Goal: Check status: Check status

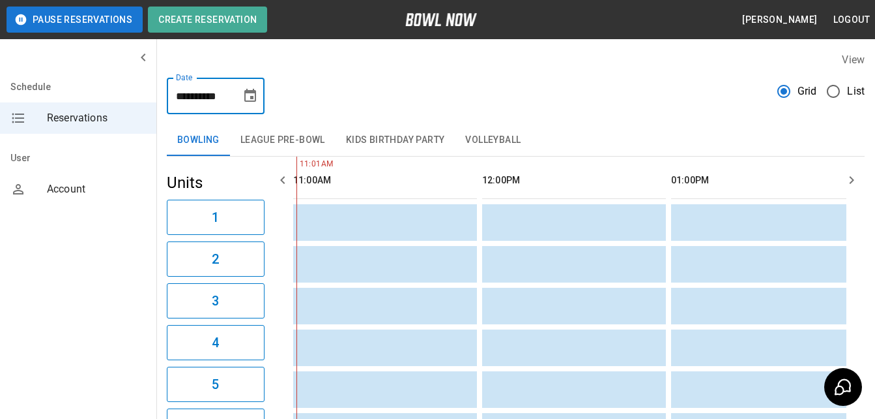
click at [228, 93] on input "**********" at bounding box center [199, 96] width 65 height 37
click at [248, 100] on icon "Choose date, selected date is Sep 7, 2025" at bounding box center [250, 96] width 16 height 16
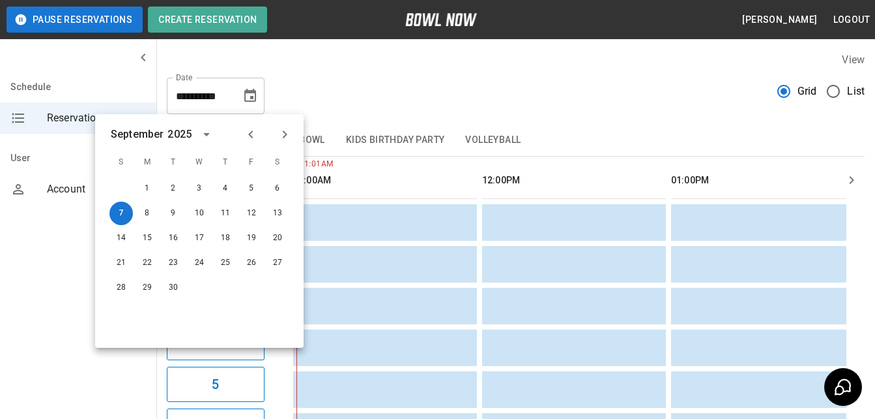
click at [261, 126] on div at bounding box center [268, 134] width 16 height 22
click at [250, 138] on icon "Previous month" at bounding box center [251, 134] width 16 height 16
click at [174, 280] on button "26" at bounding box center [173, 287] width 23 height 23
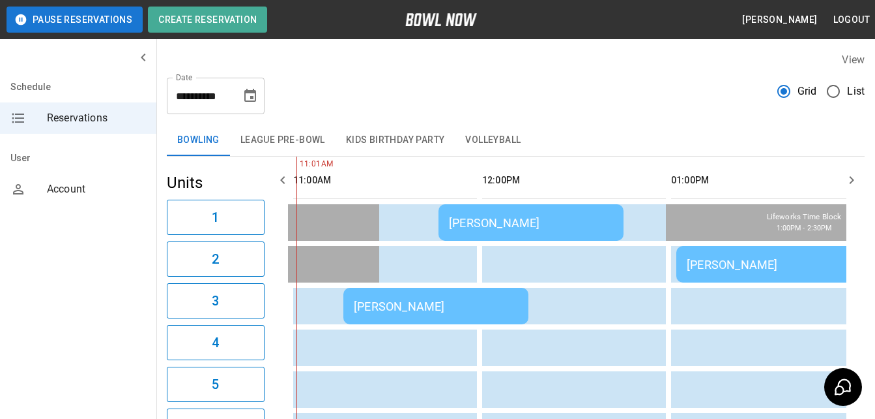
type input "**********"
click at [439, 314] on td "[PERSON_NAME]" at bounding box center [436, 305] width 185 height 37
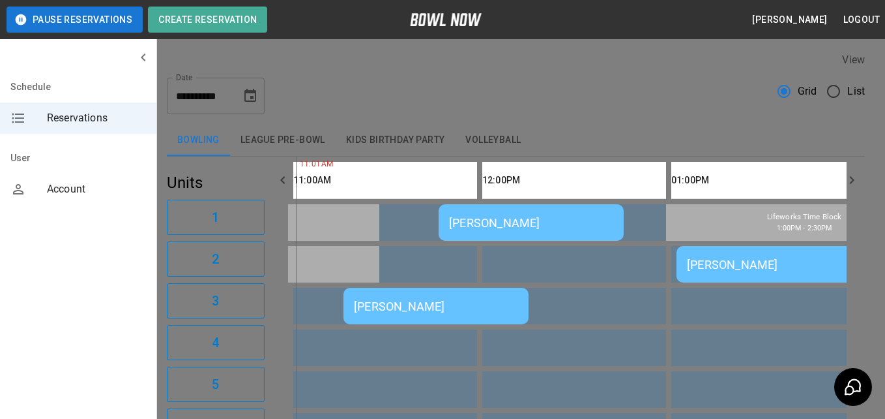
scroll to position [477, 0]
click at [675, 113] on div at bounding box center [442, 209] width 885 height 419
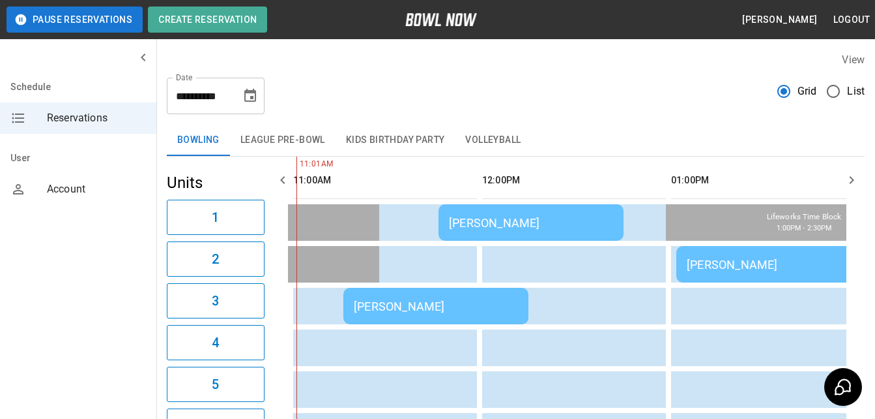
click at [749, 272] on td "[PERSON_NAME]" at bounding box center [769, 264] width 185 height 37
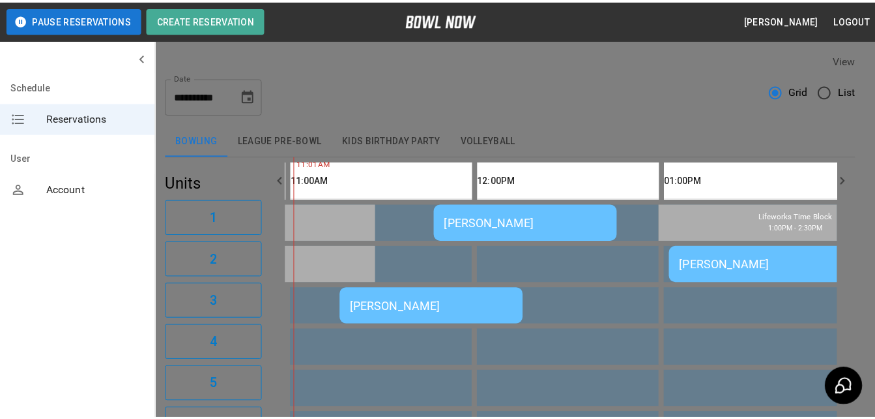
scroll to position [21, 0]
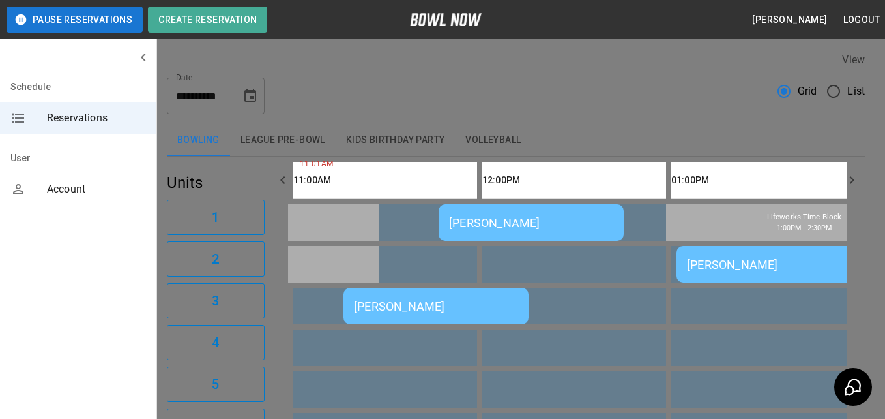
click at [679, 64] on div at bounding box center [442, 209] width 885 height 419
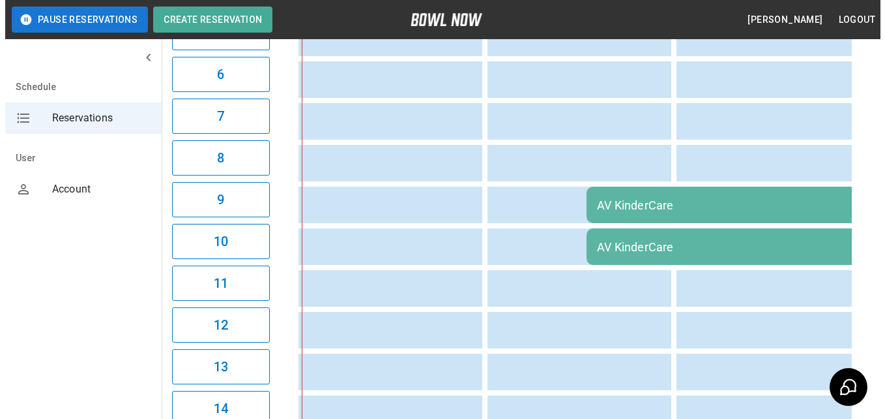
scroll to position [456, 0]
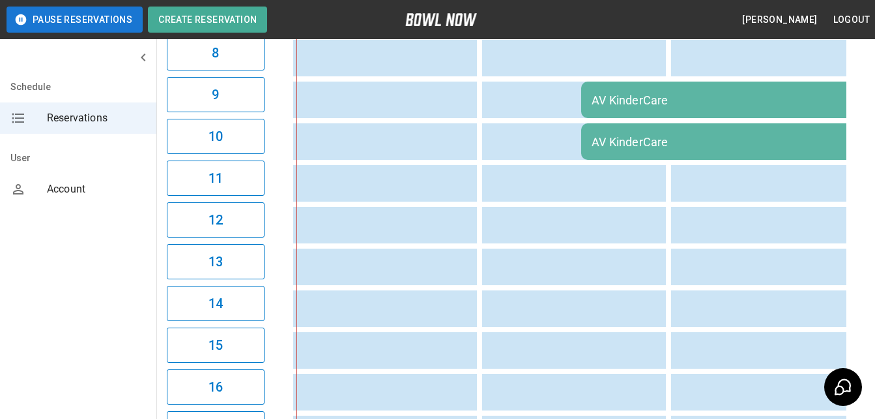
click at [613, 104] on div "AV KinderCare" at bounding box center [721, 100] width 259 height 14
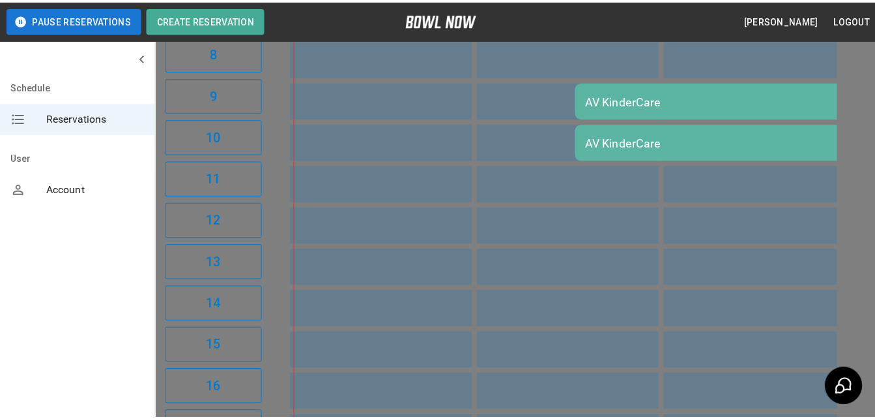
scroll to position [21, 0]
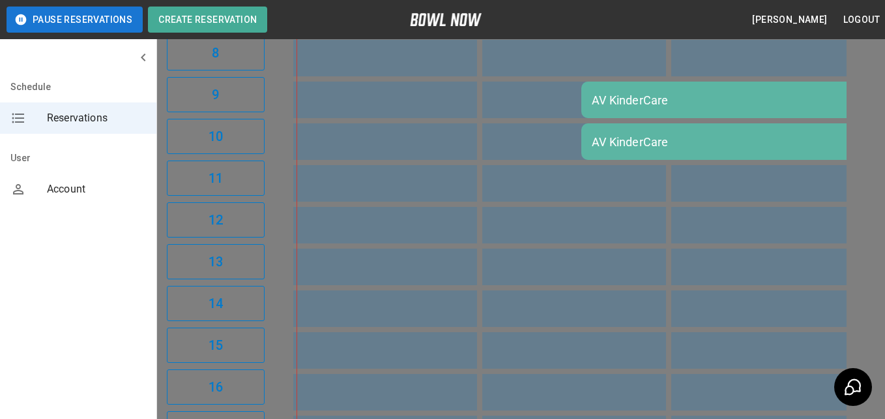
click at [628, 26] on div at bounding box center [442, 209] width 885 height 419
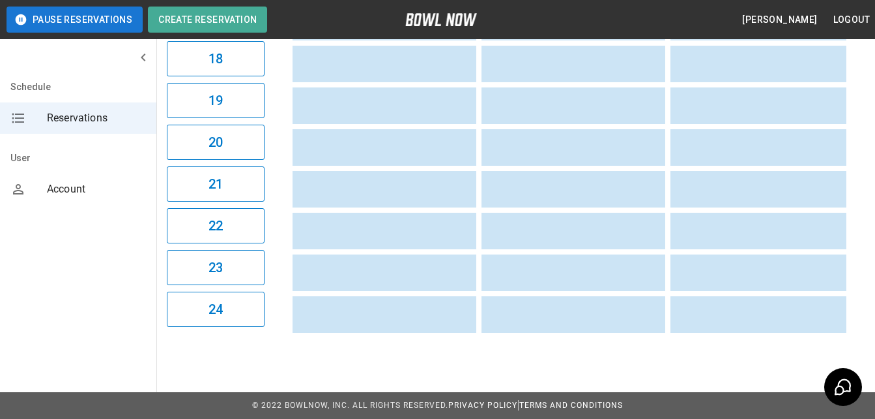
scroll to position [0, 0]
